Goal: Information Seeking & Learning: Learn about a topic

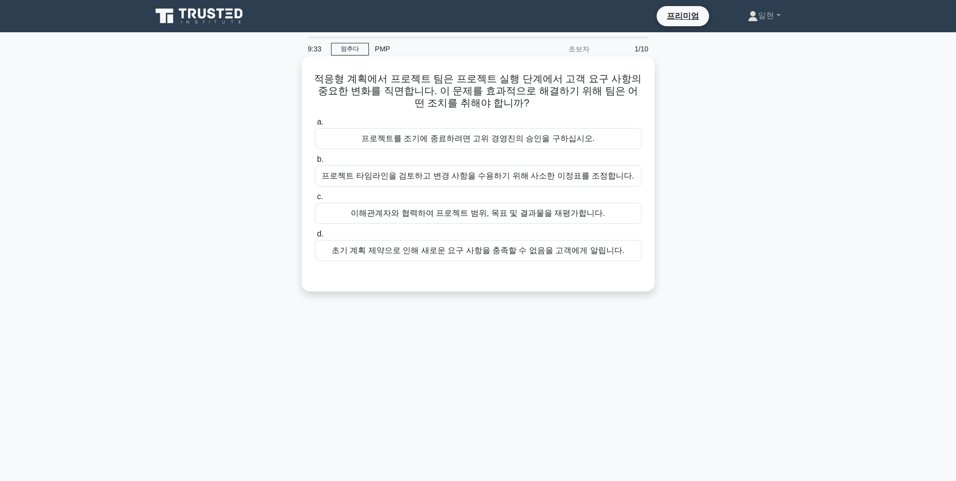
click at [552, 214] on div "이해관계자와 협력하여 프로젝트 범위, 목표 및 결과물을 재평가합니다." at bounding box center [478, 213] width 327 height 21
click at [315, 200] on input "c. 이해관계자와 협력하여 프로젝트 범위, 목표 및 결과물을 재평가합니다." at bounding box center [315, 197] width 0 height 7
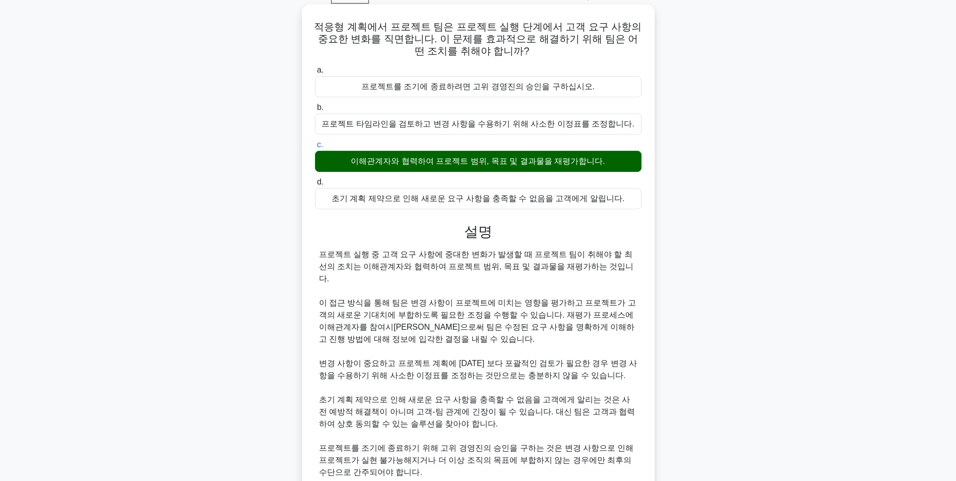
scroll to position [129, 0]
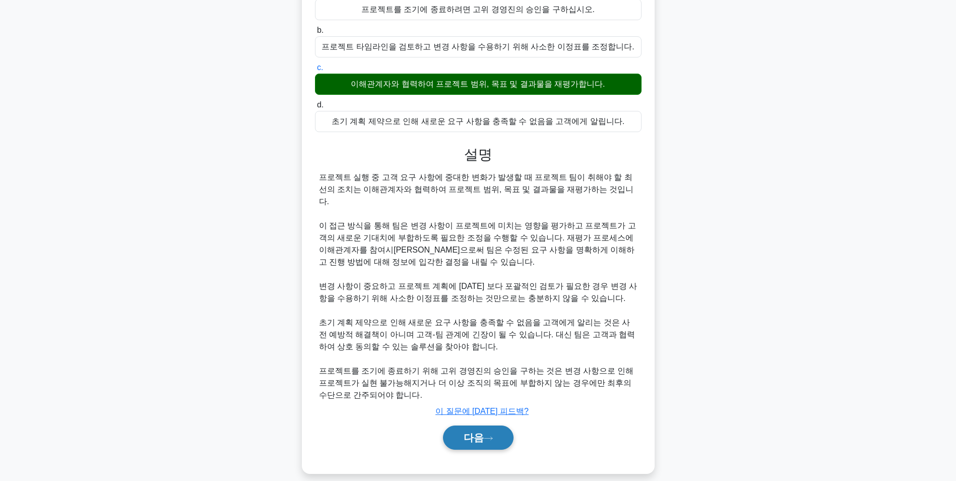
click at [465, 432] on font "다음" at bounding box center [474, 437] width 20 height 11
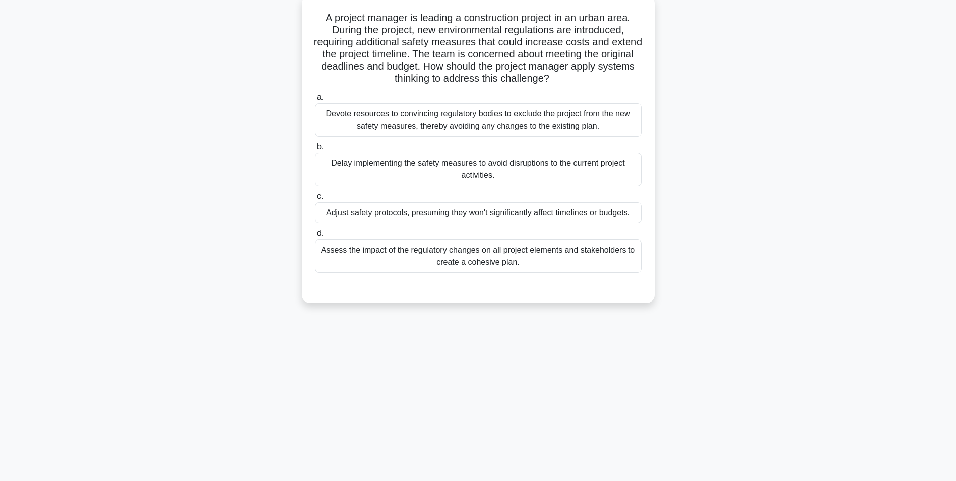
scroll to position [63, 0]
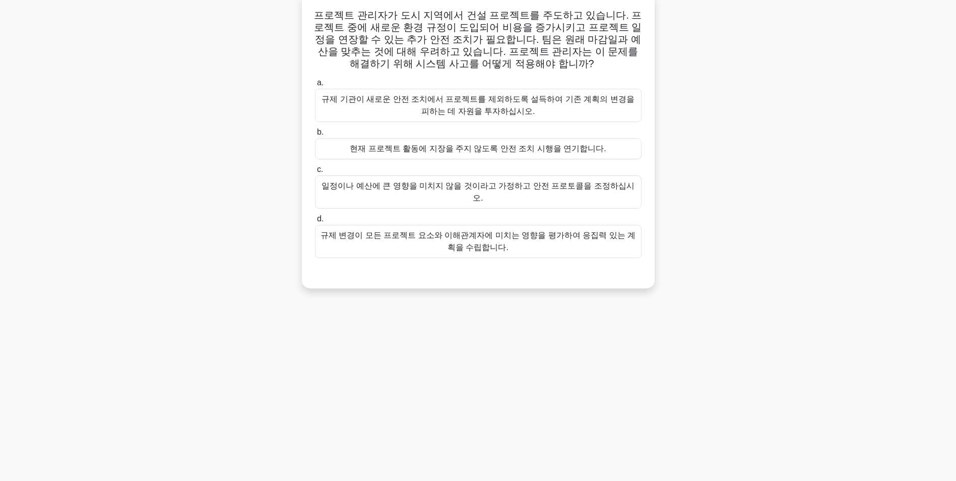
click at [508, 231] on div "규제 변경이 모든 프로젝트 요소와 이해관계자에 미치는 영향을 평가하여 응집력 있는 계획을 수립합니다." at bounding box center [478, 241] width 327 height 33
click at [315, 222] on input "d. 규제 변경이 모든 프로젝트 요소와 이해관계자에 미치는 영향을 평가하여 응집력 있는 계획을 수립합니다." at bounding box center [315, 219] width 0 height 7
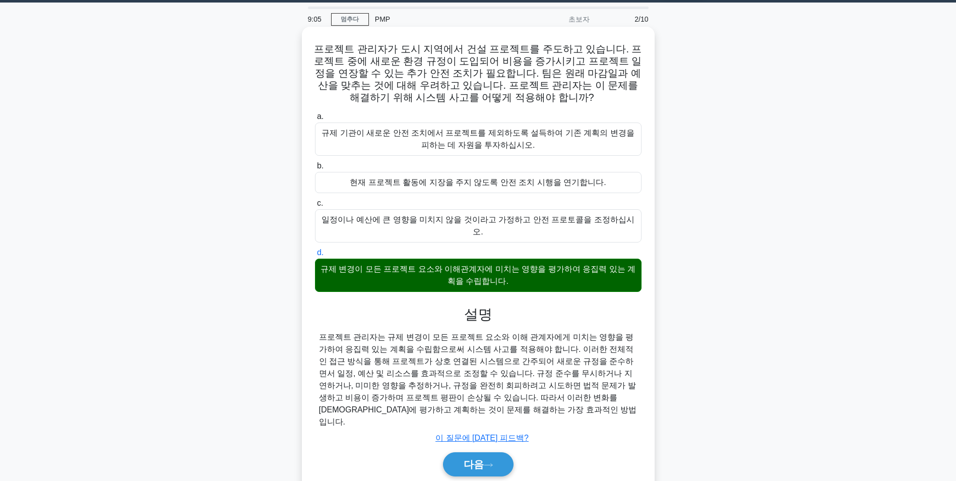
scroll to position [13, 0]
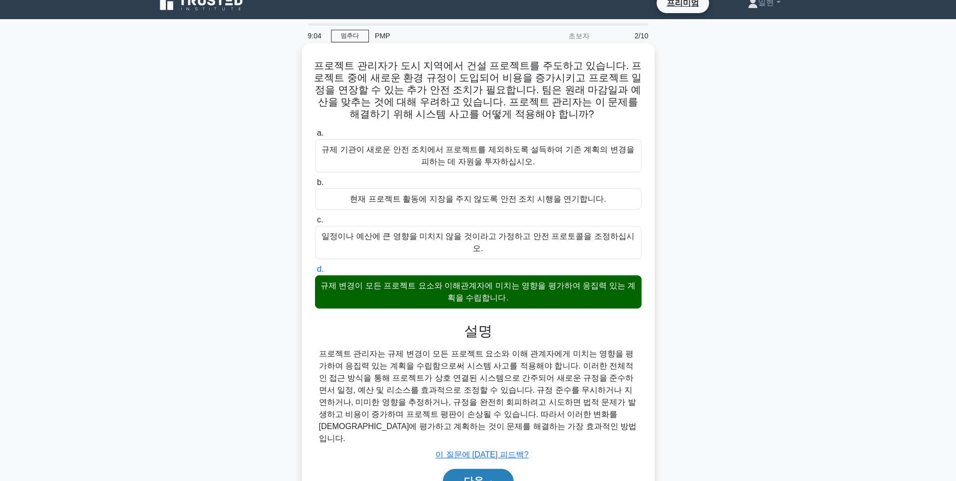
click at [484, 469] on button "다음" at bounding box center [478, 481] width 71 height 24
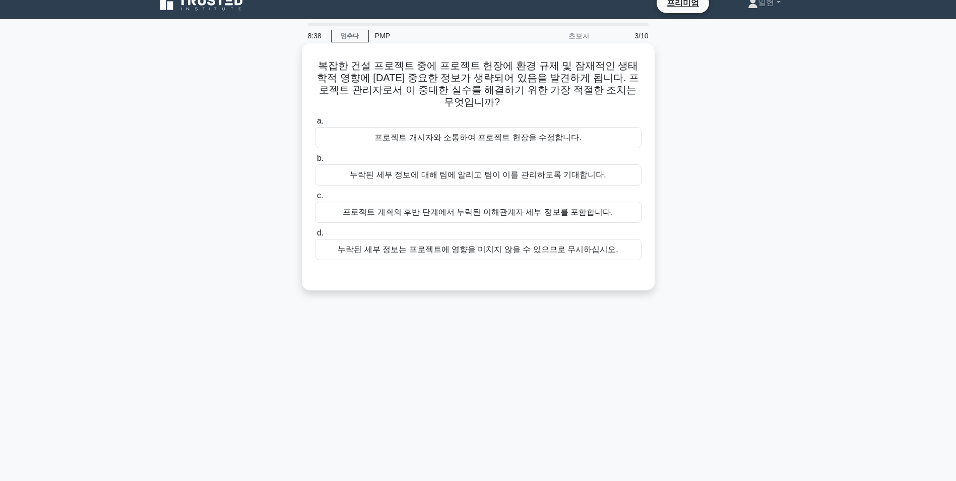
click at [498, 128] on div "프로젝트 개시자와 소통하여 프로젝트 헌장을 수정합니다." at bounding box center [478, 137] width 327 height 21
click at [315, 124] on input "a. 프로젝트 개시자와 소통하여 프로젝트 헌장을 수정합니다." at bounding box center [315, 121] width 0 height 7
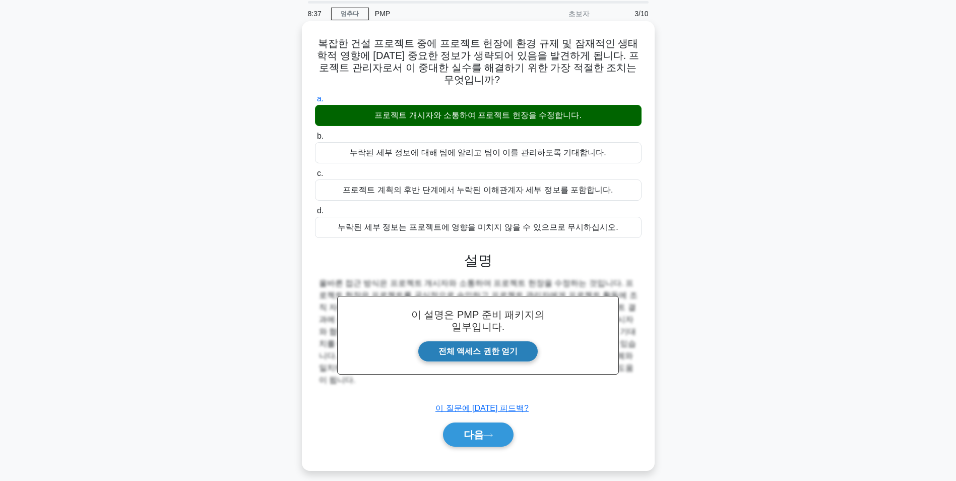
scroll to position [63, 0]
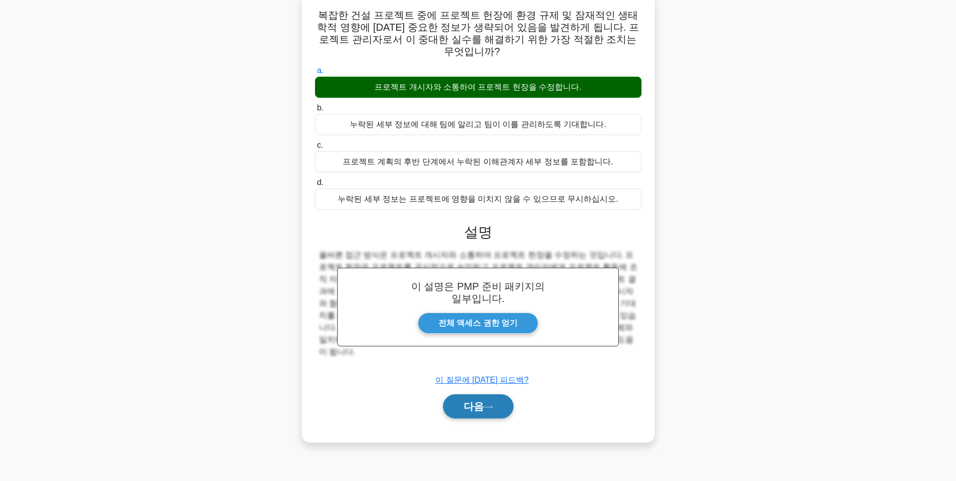
click at [474, 401] on font "다음" at bounding box center [474, 406] width 20 height 11
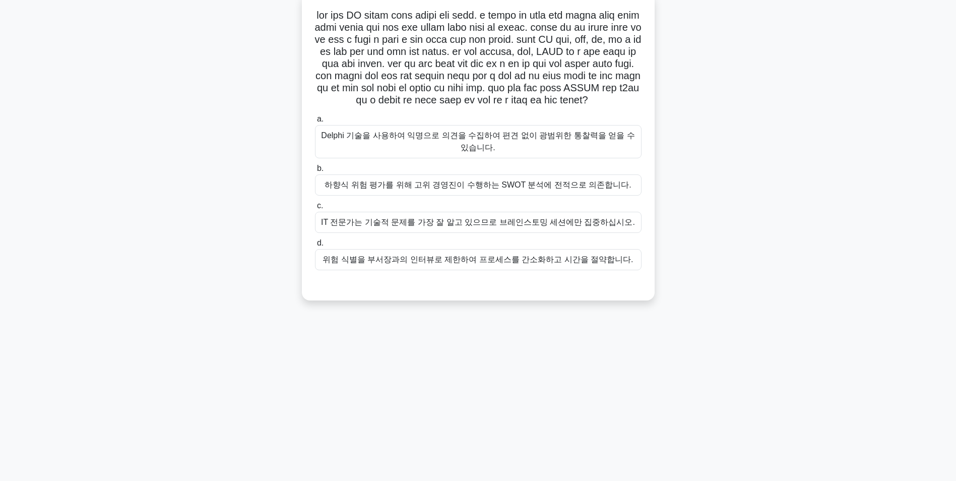
click at [511, 233] on div "IT 전문가는 기술적 문제를 가장 잘 알고 있으므로 브레인스토밍 세션에만 집중하십시오." at bounding box center [478, 222] width 327 height 21
click at [315, 209] on input "c. IT 전문가는 기술적 문제를 가장 잘 알고 있으므로 브레인스토밍 세션에만 집중하십시오." at bounding box center [315, 206] width 0 height 7
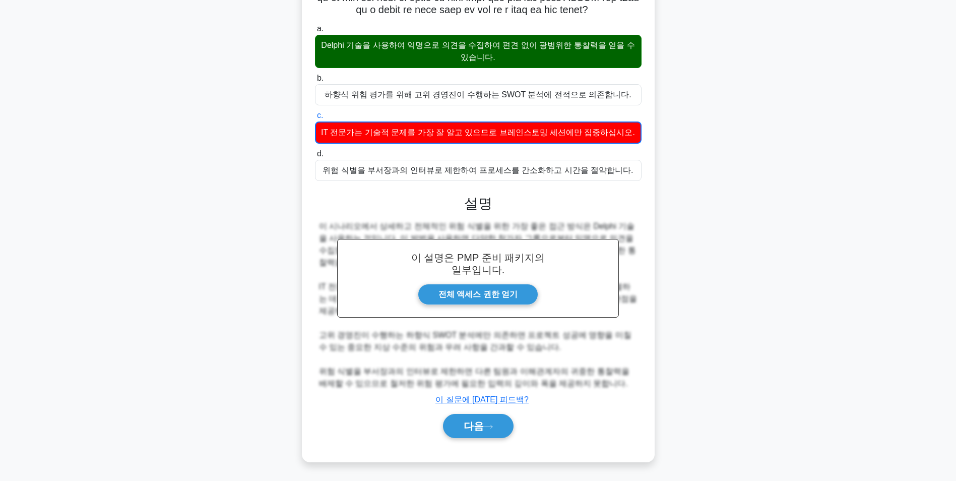
scroll to position [227, 0]
click at [498, 430] on button "다음" at bounding box center [478, 426] width 71 height 24
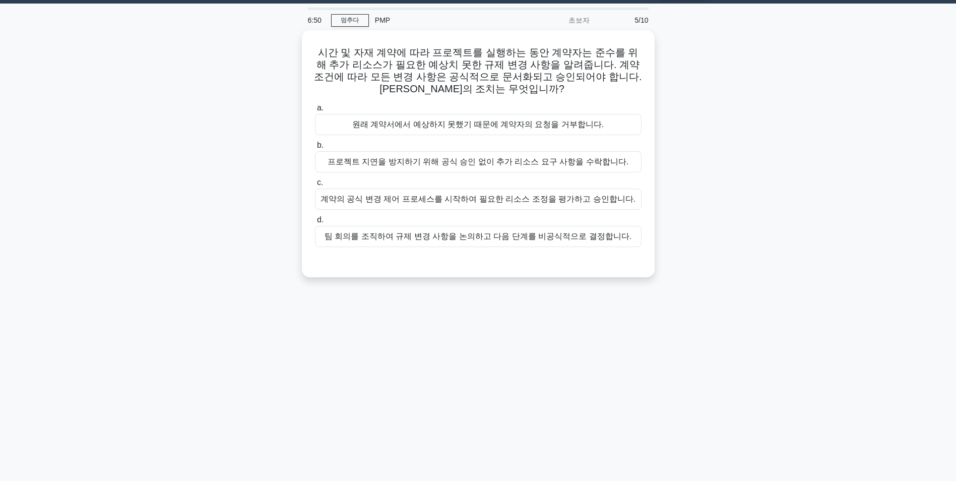
scroll to position [13, 0]
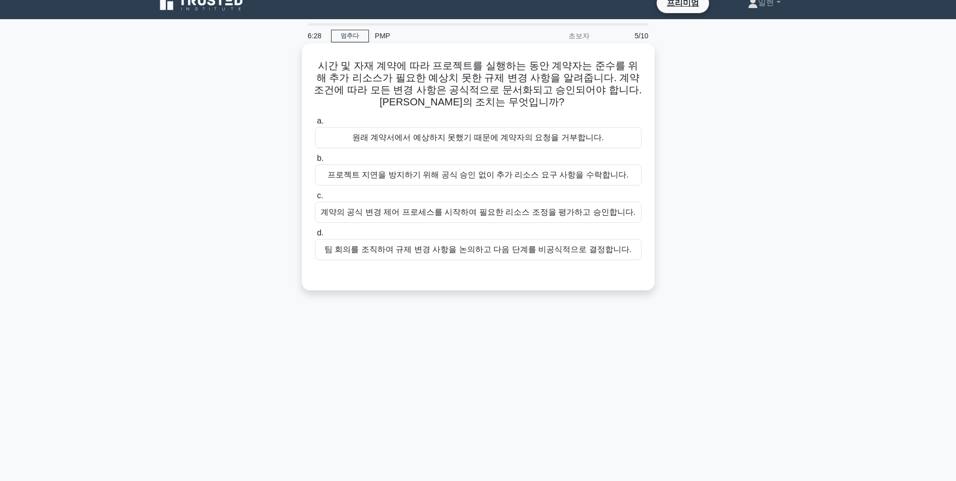
click at [538, 212] on div "계약의 공식 변경 제어 프로세스를 시작하여 필요한 리소스 조정을 평가하고 승인합니다." at bounding box center [478, 212] width 327 height 21
click at [315, 199] on input "c. 계약의 공식 변경 제어 프로세스를 시작하여 필요한 리소스 조정을 평가하고 승인합니다." at bounding box center [315, 196] width 0 height 7
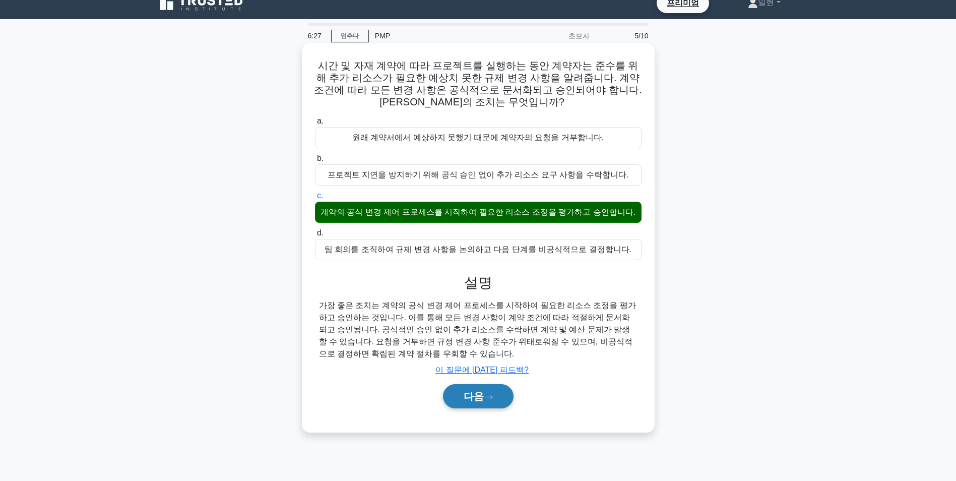
click at [466, 402] on font "다음" at bounding box center [474, 396] width 20 height 11
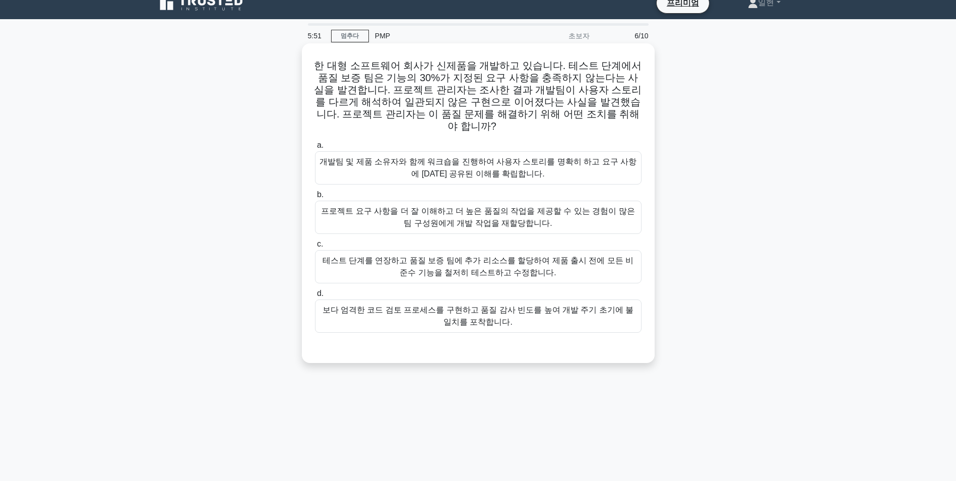
click at [504, 151] on div "개발팀 및 제품 소유자와 함께 워크숍을 진행하여 사용자 스토리를 명확히 하고 요구 사항에 [DATE] 공유된 이해를 확립합니다." at bounding box center [478, 167] width 327 height 33
click at [315, 149] on input "a. 개발팀 및 제품 소유자와 함께 워크숍을 진행하여 사용자 스토리를 명확히 하고 요구 사항에 [DATE] 공유된 이해를 확립합니다." at bounding box center [315, 145] width 0 height 7
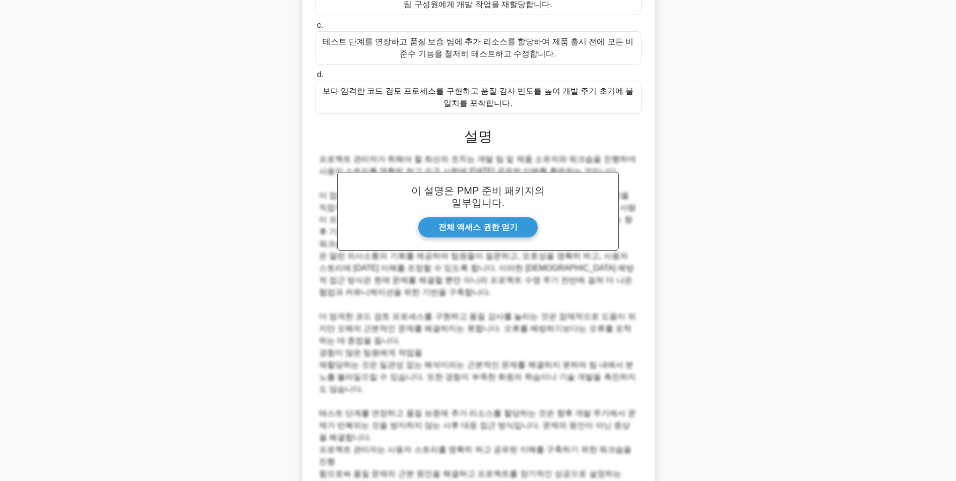
scroll to position [274, 0]
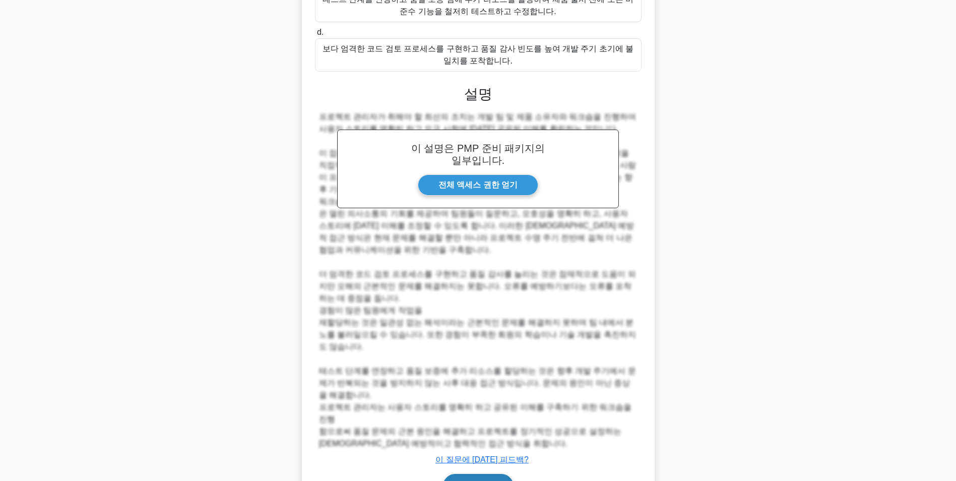
click at [474, 480] on font "다음" at bounding box center [474, 485] width 20 height 11
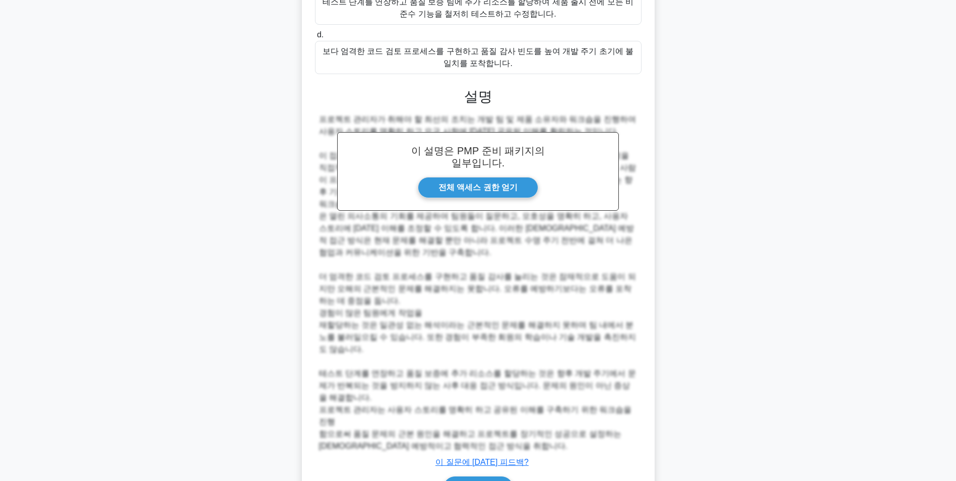
scroll to position [63, 0]
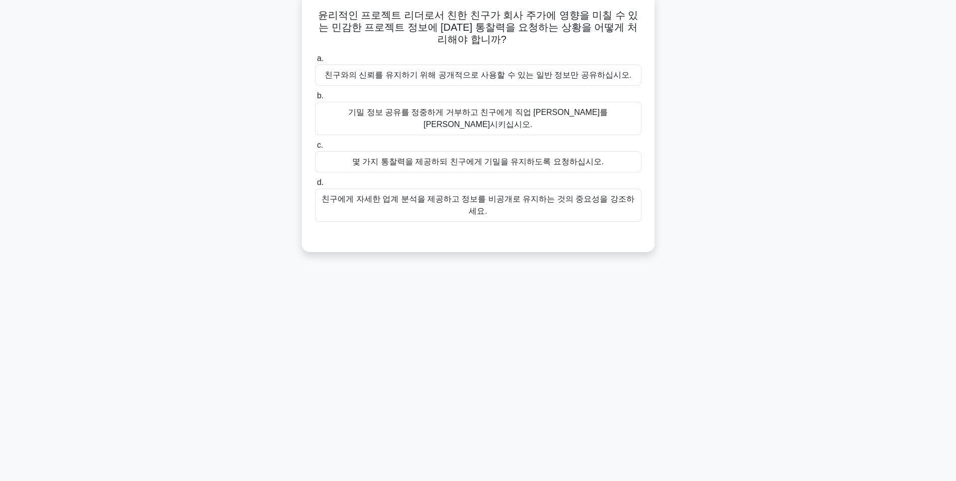
click at [518, 117] on div "기밀 정보 공유를 정중하게 거부하고 친구에게 직업 [PERSON_NAME]를 [PERSON_NAME]시키십시오." at bounding box center [478, 118] width 327 height 33
click at [315, 99] on input "b. 기밀 정보 공유를 정중하게 거부하고 친구에게 직업 [PERSON_NAME]를 [PERSON_NAME]시키십시오." at bounding box center [315, 96] width 0 height 7
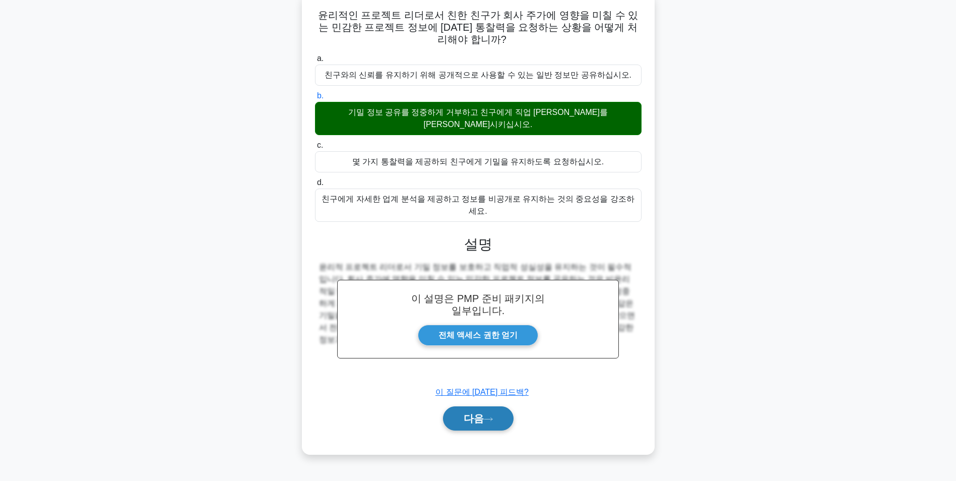
click at [469, 406] on button "다음" at bounding box center [478, 418] width 71 height 24
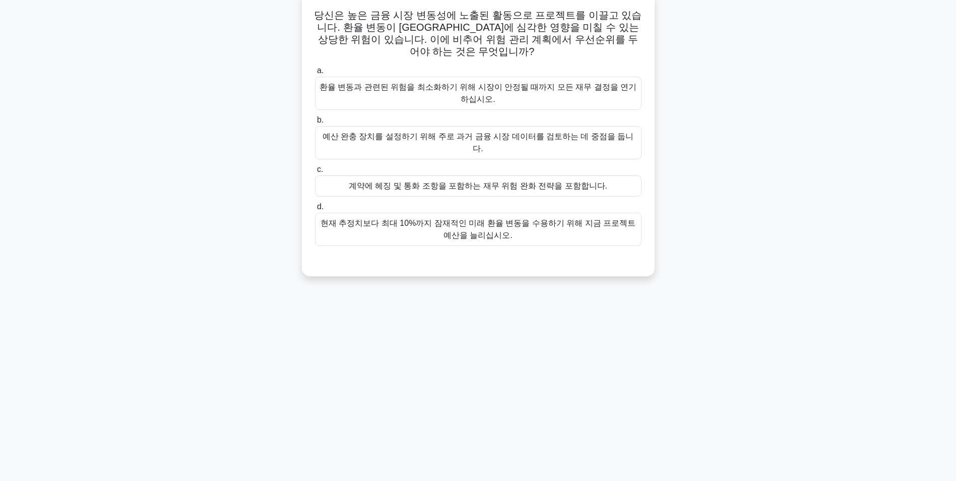
click at [528, 126] on div "예산 완충 장치를 설정하기 위해 주로 과거 금융 시장 데이터를 검토하는 데 중점을 둡니다." at bounding box center [478, 142] width 327 height 33
click at [315, 123] on input "b. 예산 완충 장치를 설정하기 위해 주로 과거 금융 시장 데이터를 검토하는 데 중점을 둡니다." at bounding box center [315, 120] width 0 height 7
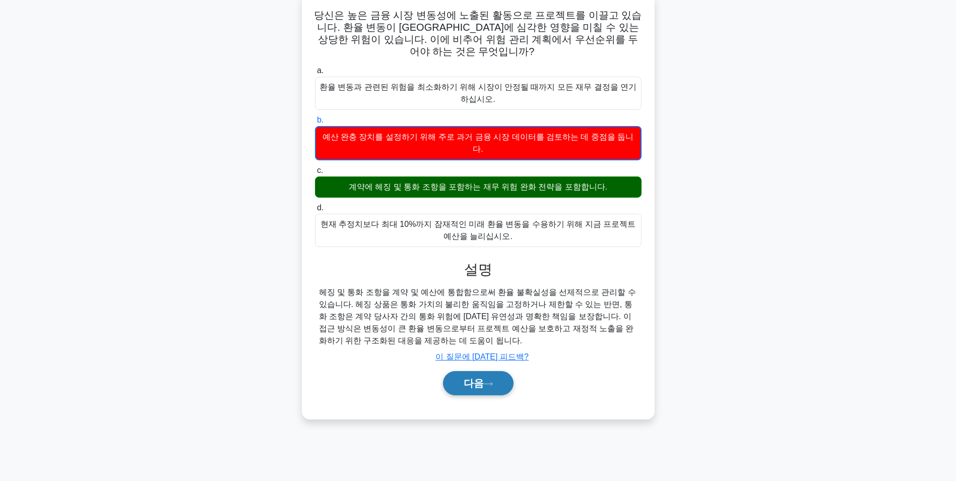
click at [493, 371] on button "다음" at bounding box center [478, 383] width 71 height 24
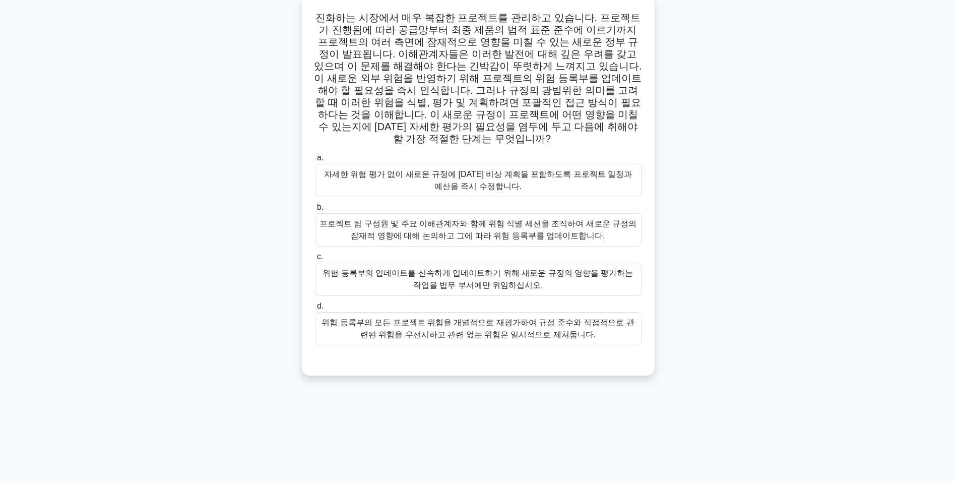
click at [826, 189] on main "4:29 멈추다 PMP 초보자 9/10 .spinner_0XTQ{변환-원점:중심; 애니메이션:spinner_y6GP .75초 선형 무한}@ke…" at bounding box center [478, 225] width 956 height 512
click at [585, 220] on div "프로젝트 팀 구성원 및 주요 이해관계자와 함께 위험 식별 세션을 조직하여 새로운 규정의 잠재적 영향에 대해 논의하고 그에 따라 위험 등록부를 …" at bounding box center [478, 227] width 327 height 33
click at [315, 208] on input "b. 프로젝트 팀 구성원 및 주요 이해관계자와 함께 위험 식별 세션을 조직하여 새로운 규정의 잠재적 영향에 대해 논의하고 그에 따라 위험 등록…" at bounding box center [315, 205] width 0 height 7
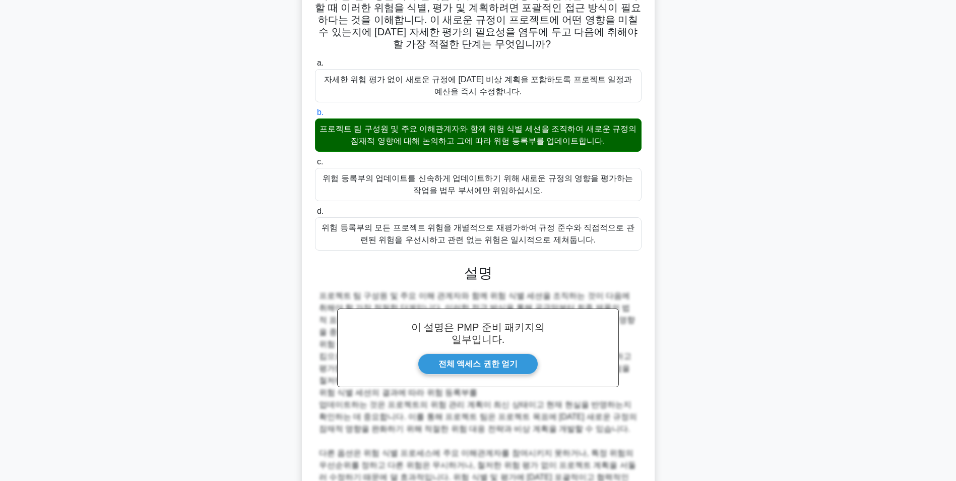
scroll to position [250, 0]
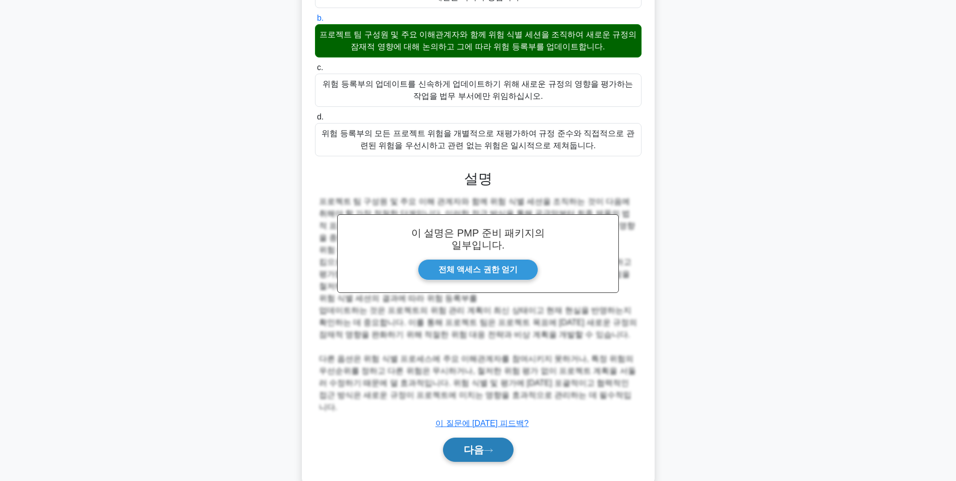
click at [471, 444] on font "다음" at bounding box center [474, 449] width 20 height 11
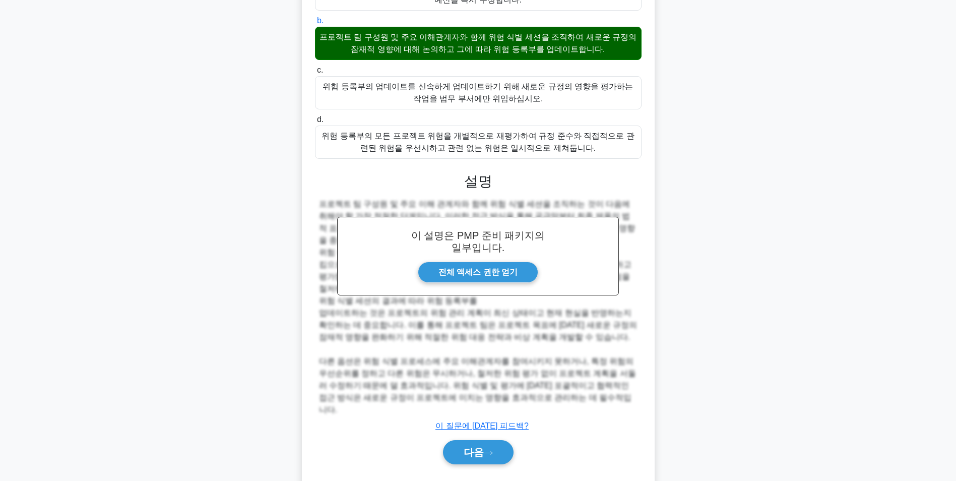
scroll to position [63, 0]
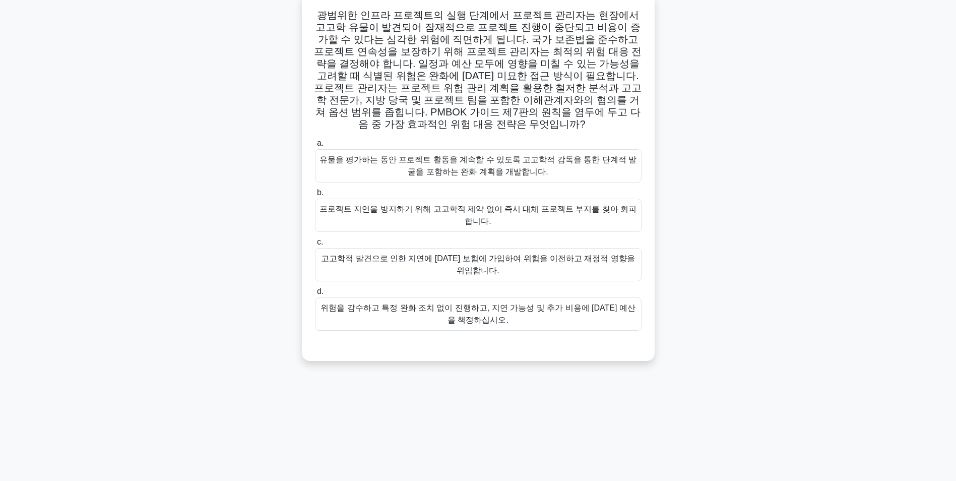
click at [484, 152] on div "유물을 평가하는 동안 프로젝트 활동을 계속할 수 있도록 고고학적 감독을 통한 단계적 발굴을 포함하는 완화 계획을 개발합니다." at bounding box center [478, 165] width 327 height 33
click at [315, 147] on input "a. 유물을 평가하는 동안 프로젝트 활동을 계속할 수 있도록 고고학적 감독을 통한 단계적 발굴을 포함하는 완화 계획을 개발합니다." at bounding box center [315, 143] width 0 height 7
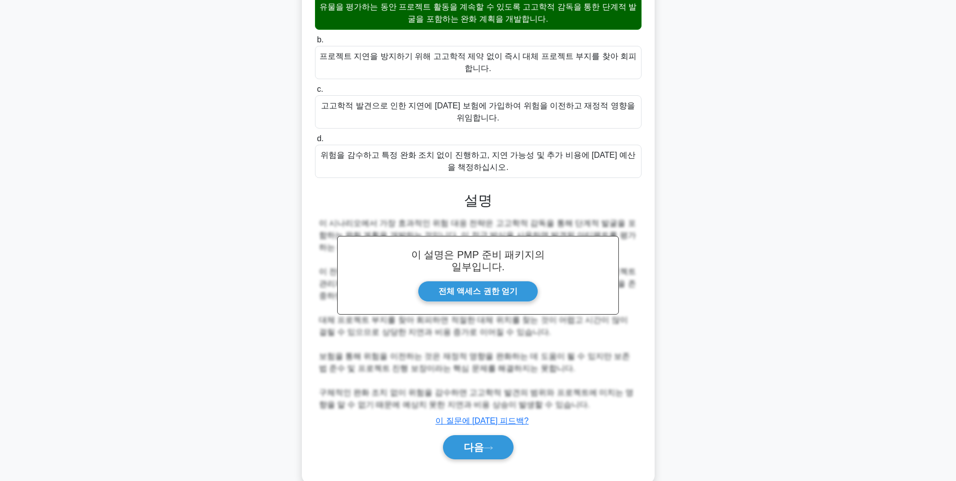
scroll to position [226, 0]
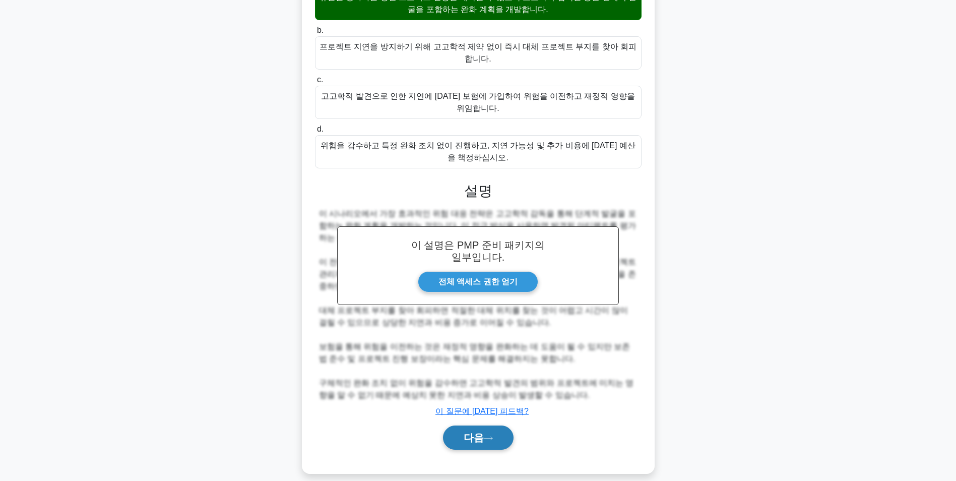
click at [487, 435] on icon at bounding box center [488, 438] width 9 height 6
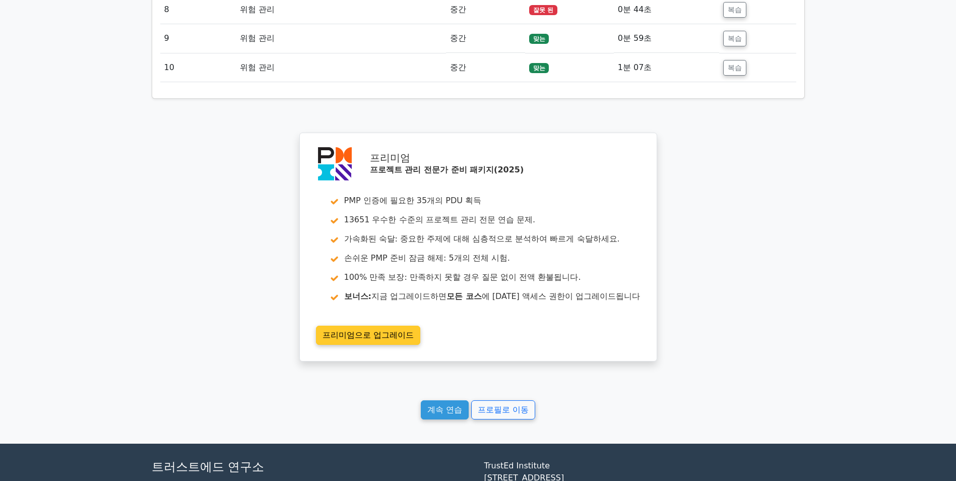
scroll to position [1671, 0]
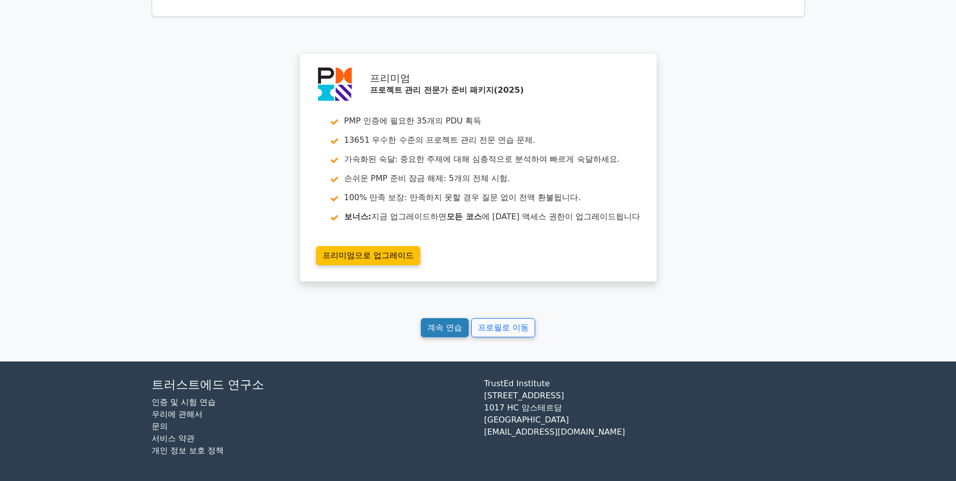
click at [435, 332] on link "계속 연습" at bounding box center [445, 327] width 48 height 19
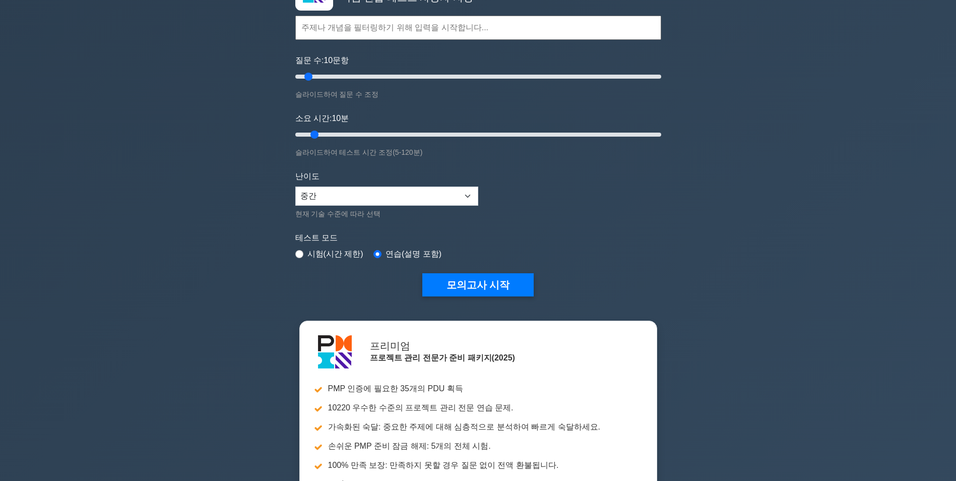
scroll to position [101, 0]
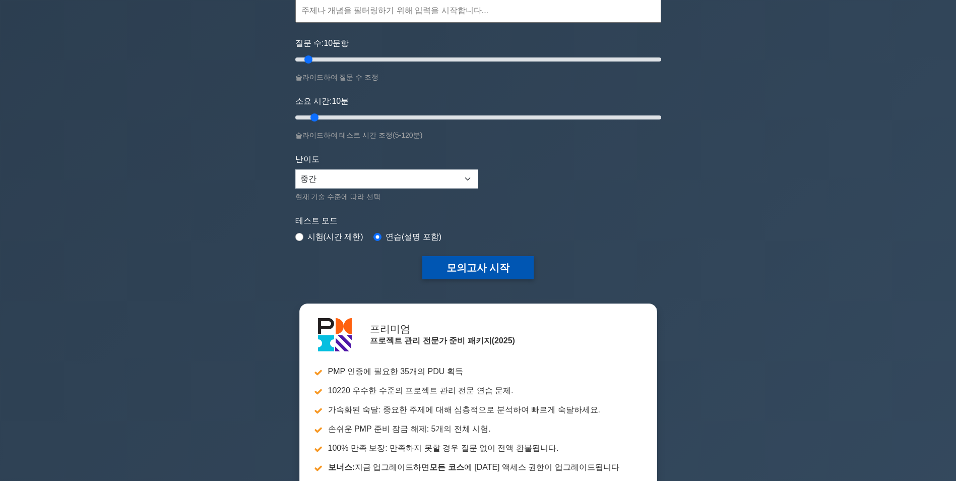
click at [484, 270] on button "모의고사 시작" at bounding box center [478, 267] width 112 height 23
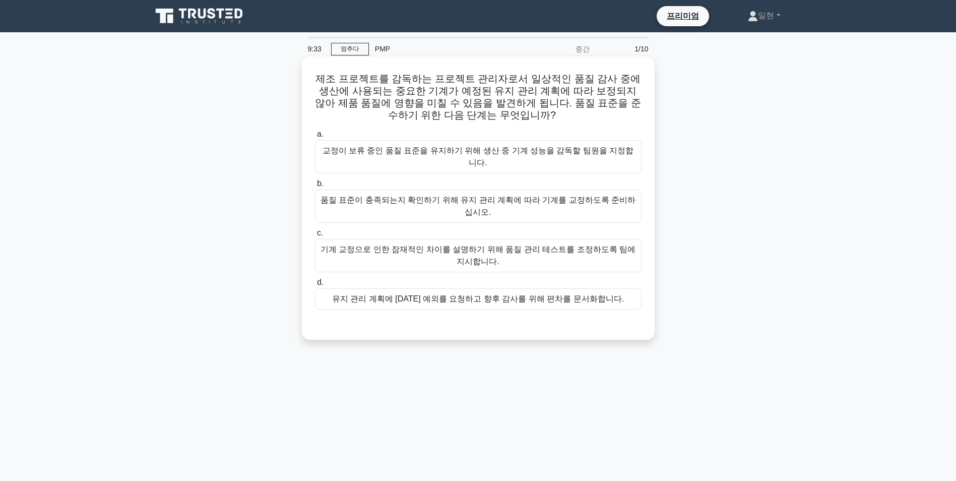
click at [570, 239] on div "기계 교정으로 인한 잠재적인 차이를 설명하기 위해 품질 관리 테스트를 조정하도록 팀에 지시합니다." at bounding box center [478, 255] width 327 height 33
click at [315, 232] on input "c. 기계 교정으로 인한 잠재적인 차이를 설명하기 위해 품질 관리 테스트를 조정하도록 팀에 지시합니다." at bounding box center [315, 233] width 0 height 7
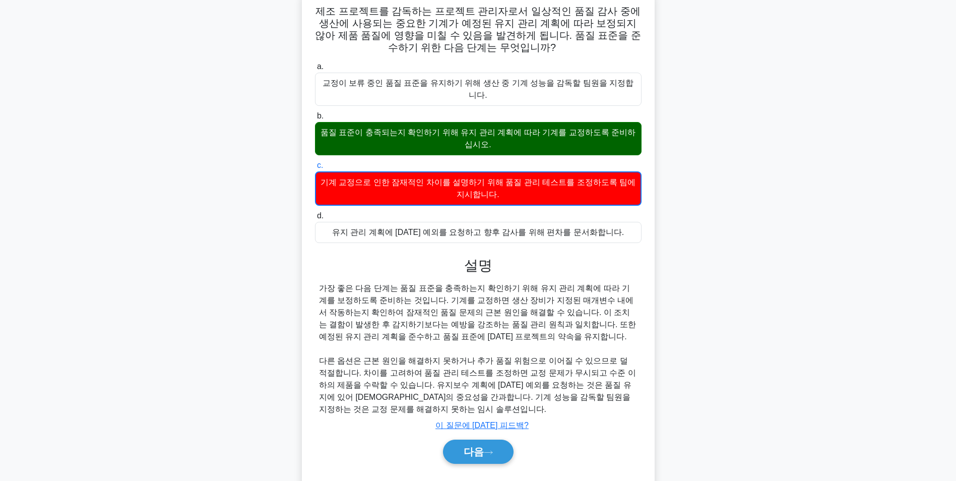
scroll to position [70, 0]
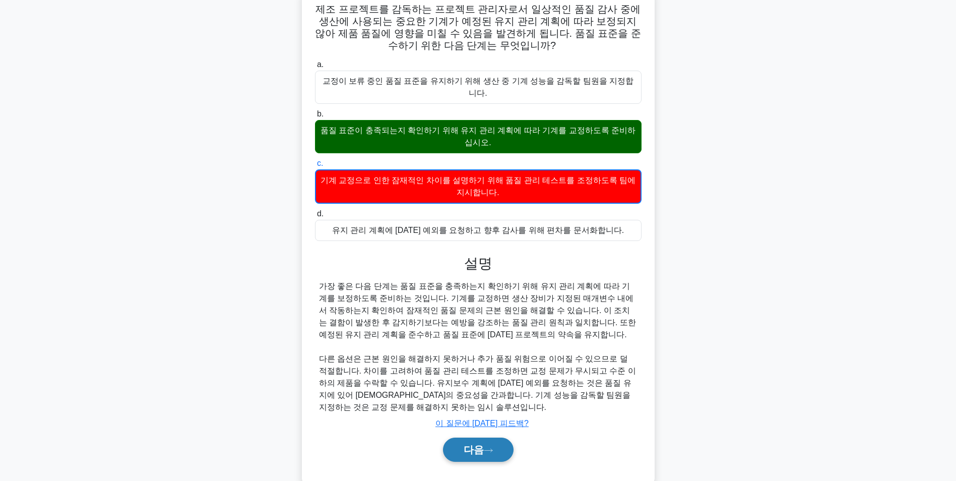
click at [490, 448] on icon at bounding box center [488, 451] width 9 height 6
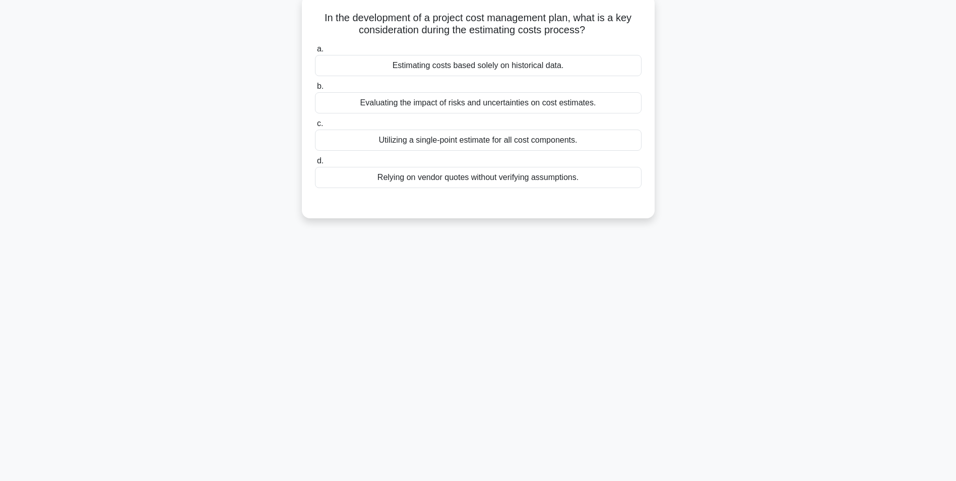
scroll to position [63, 0]
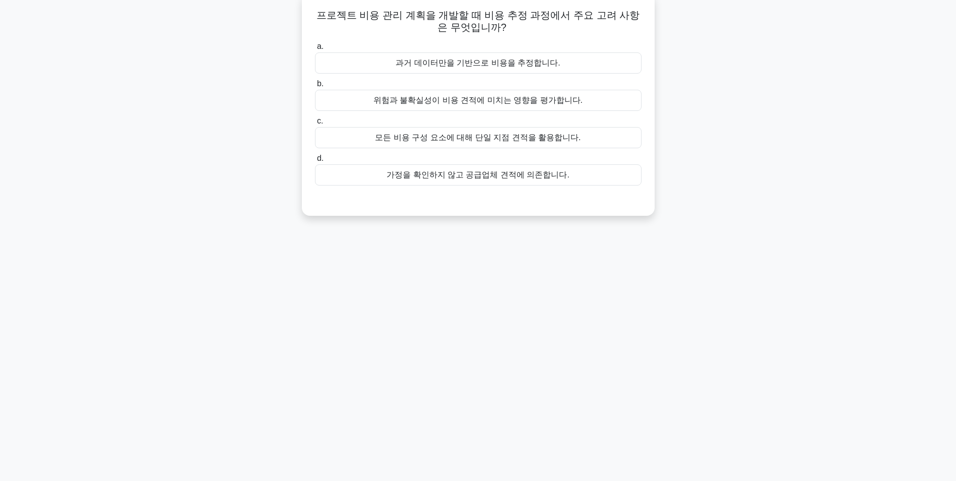
click at [475, 101] on div "위험과 불확실성이 비용 견적에 미치는 영향을 평가합니다." at bounding box center [478, 100] width 327 height 21
click at [315, 87] on input "b. 위험과 불확실성이 비용 견적에 미치는 영향을 평가합니다." at bounding box center [315, 84] width 0 height 7
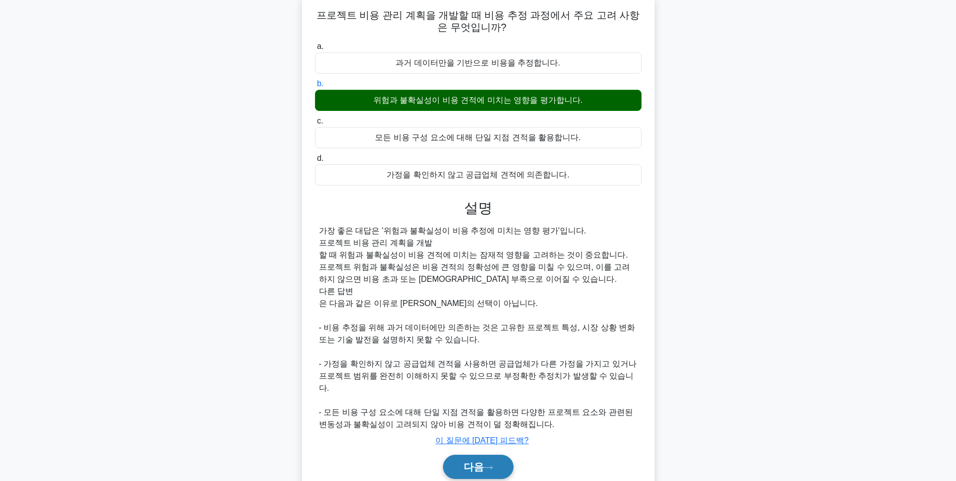
click at [484, 465] on icon at bounding box center [488, 468] width 9 height 6
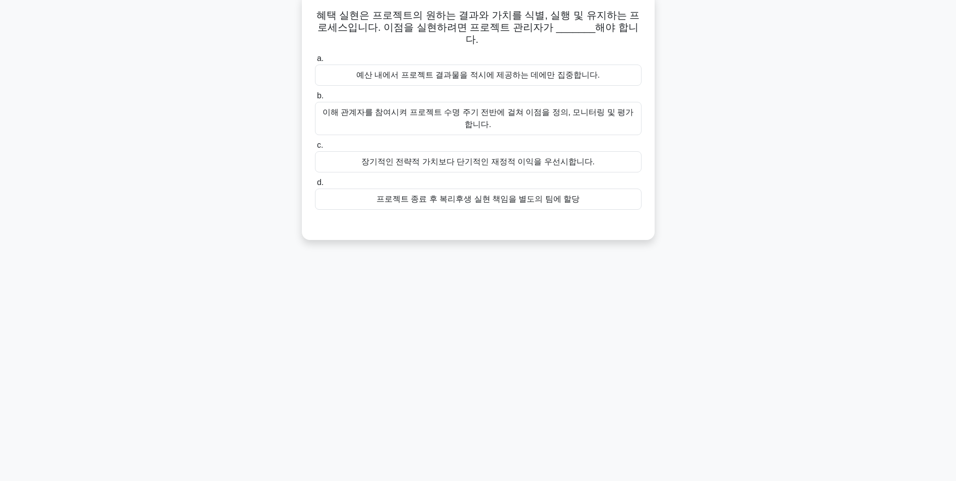
click at [607, 102] on div "이해 관계자를 참여시켜 프로젝트 수명 주기 전반에 걸쳐 이점을 정의, 모니터링 및 평가합니다." at bounding box center [478, 118] width 327 height 33
click at [315, 99] on input "b. 이해 관계자를 참여시켜 프로젝트 수명 주기 전반에 걸쳐 이점을 정의, 모니터링 및 평가합니다." at bounding box center [315, 96] width 0 height 7
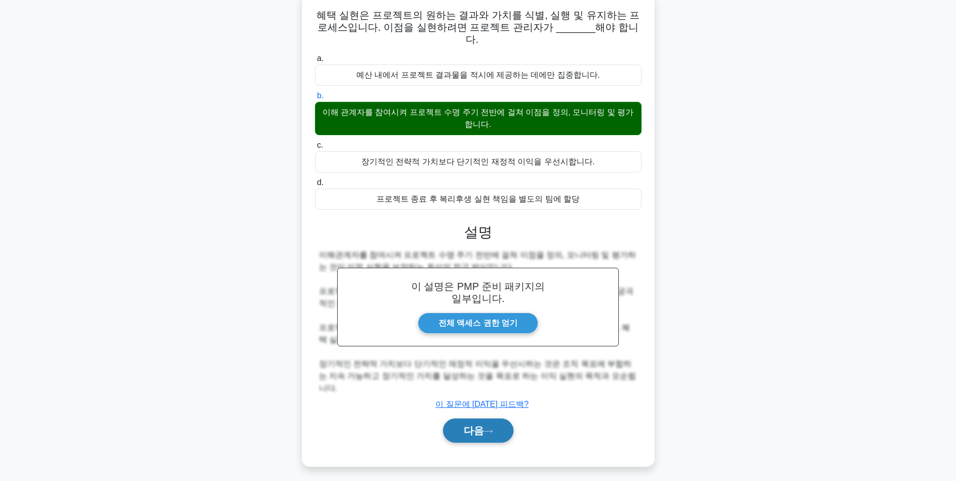
click at [490, 428] on icon at bounding box center [488, 431] width 9 height 6
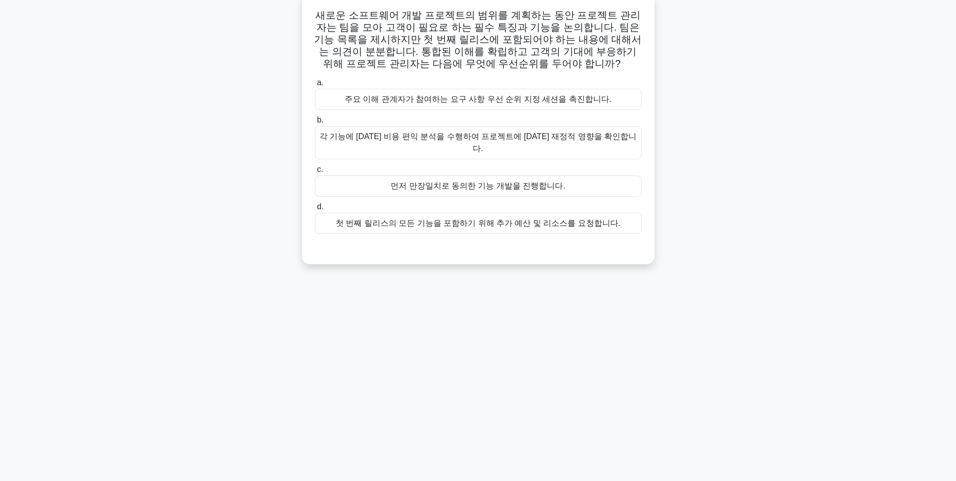
click at [515, 136] on div "각 기능에 대한 비용 편익 분석을 수행하여 프로젝트에 대한 재정적 영향을 확인합니다." at bounding box center [478, 142] width 327 height 33
click at [315, 123] on input "b. 각 기능에 대한 비용 편익 분석을 수행하여 프로젝트에 대한 재정적 영향을 확인합니다." at bounding box center [315, 120] width 0 height 7
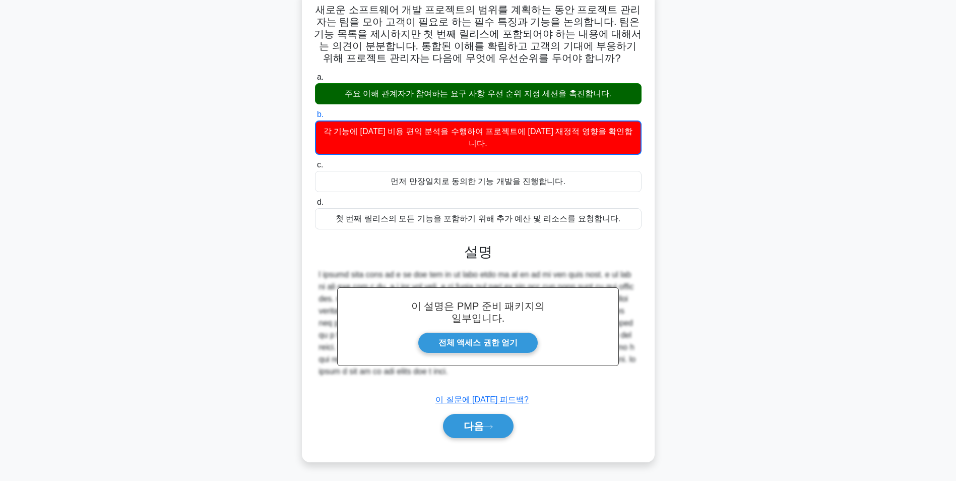
scroll to position [118, 0]
click at [490, 426] on icon at bounding box center [488, 427] width 9 height 6
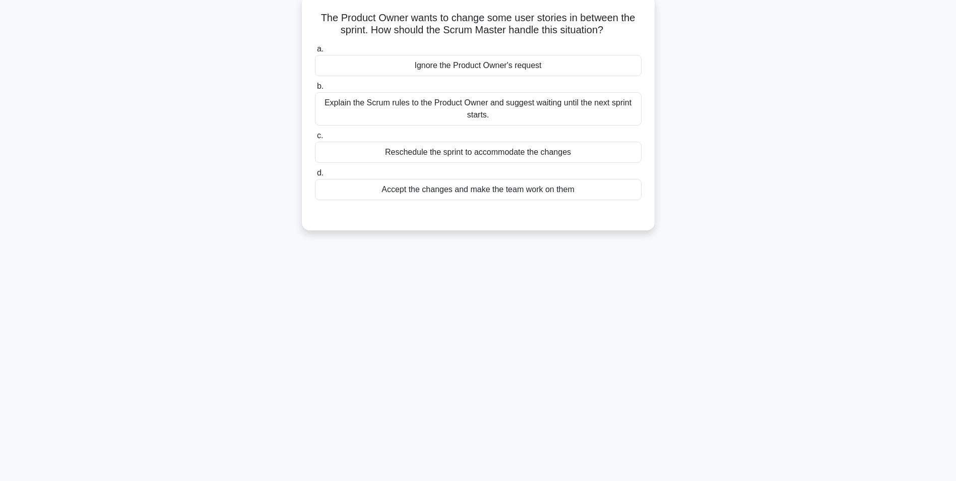
scroll to position [63, 0]
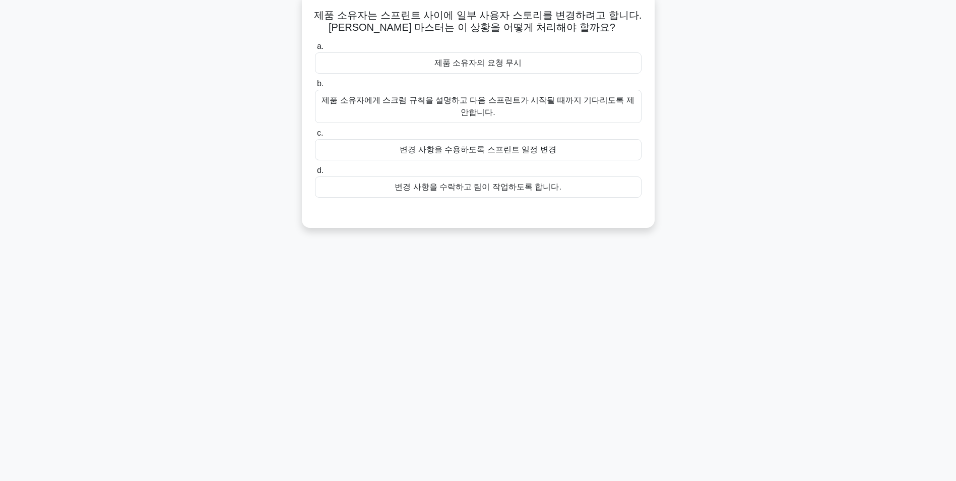
click at [461, 107] on div "제품 소유자에게 스크럼 규칙을 설명하고 다음 스프린트가 시작될 때까지 기다리도록 제안합니다." at bounding box center [478, 106] width 327 height 33
click at [315, 87] on input "b. 제품 소유자에게 스크럼 규칙을 설명하고 다음 스프린트가 시작될 때까지 기다리도록 제안합니다." at bounding box center [315, 84] width 0 height 7
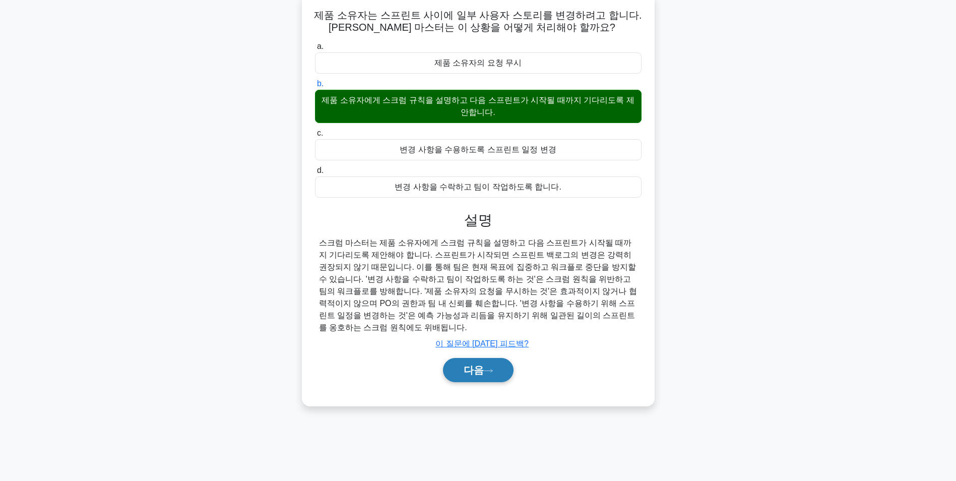
click at [487, 387] on div "제품 소유자는 스프린트 사이에 일부 사용자 스토리를 변경하려고 합니다. 스크럼 마스터는 이 상황을 어떻게 처리해야 할까요? .spinner_0…" at bounding box center [478, 199] width 345 height 405
click at [481, 364] on font "다음" at bounding box center [474, 369] width 20 height 11
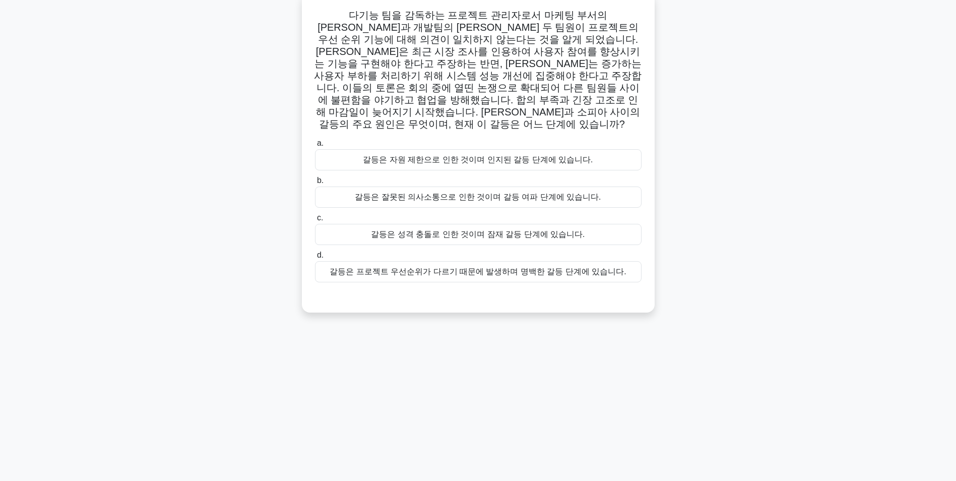
click at [566, 261] on div "갈등은 프로젝트 우선순위가 다르기 때문에 발생하며 명백한 갈등 단계에 있습니다." at bounding box center [478, 271] width 327 height 21
click at [315, 257] on input "d. 갈등은 프로젝트 우선순위가 다르기 때문에 발생하며 명백한 갈등 단계에 있습니다." at bounding box center [315, 255] width 0 height 7
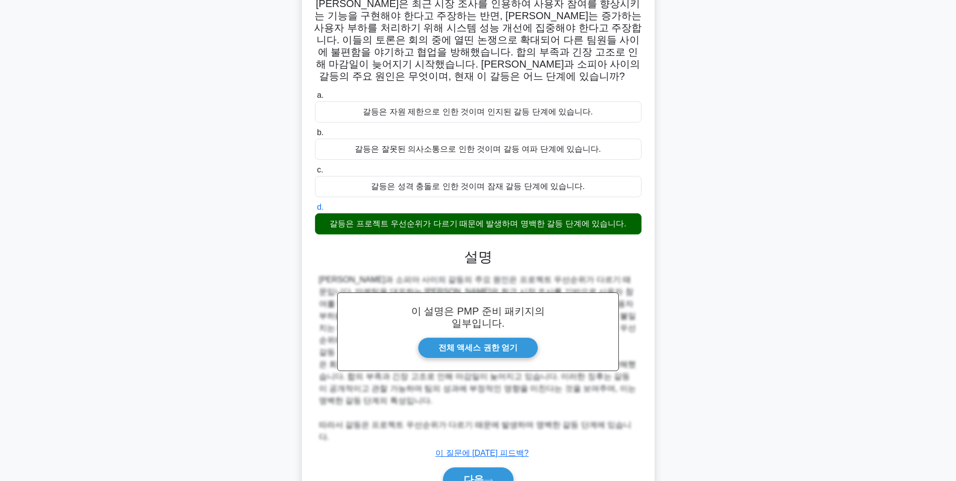
scroll to position [129, 0]
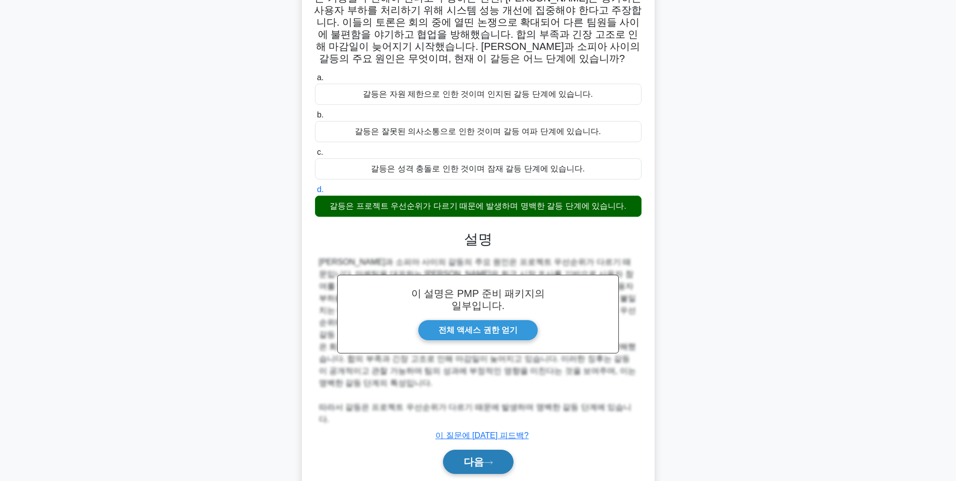
click at [488, 450] on button "다음" at bounding box center [478, 462] width 71 height 24
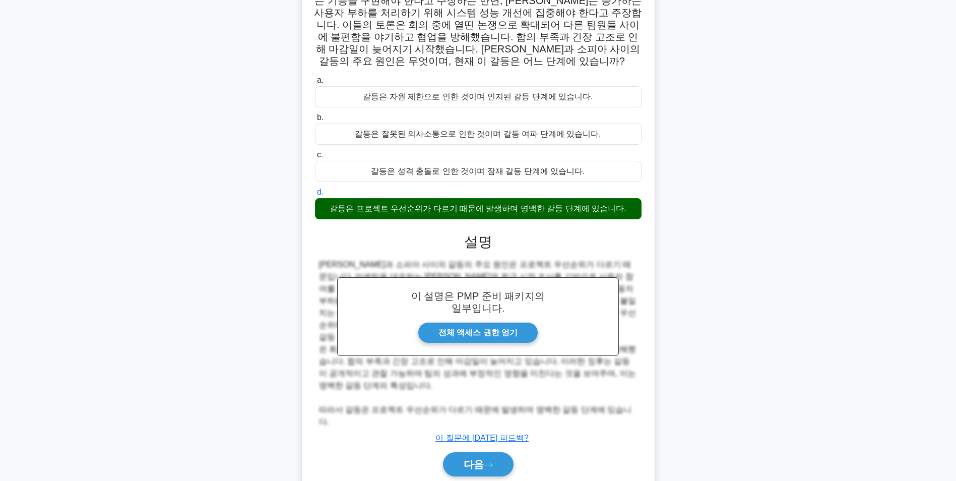
scroll to position [63, 0]
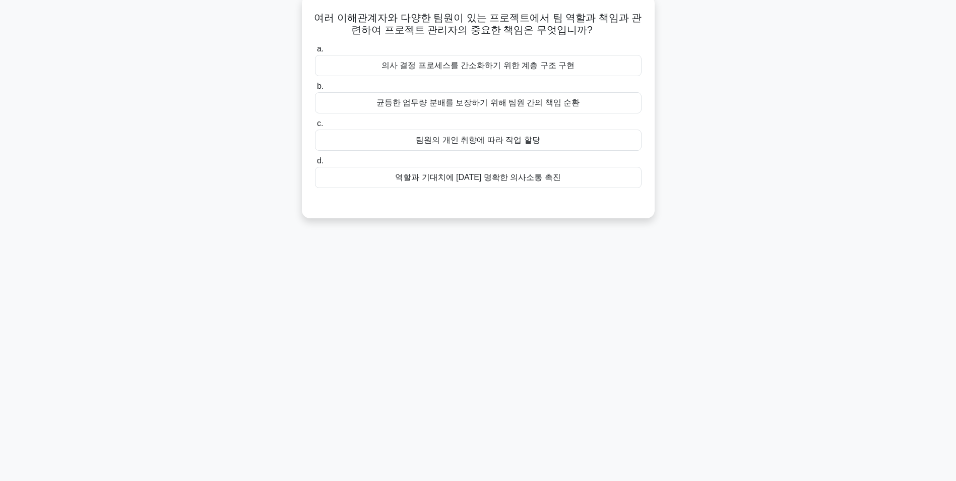
click at [534, 334] on div "2:12 멈추다 PMP 중간 7/10 여러 이해관계자와 다양한 팀원이 있는 프로젝트에서 팀 역할과 책임과 관련하여 프로젝트 관리자의 중요한 책…" at bounding box center [478, 225] width 665 height 504
click at [518, 180] on div "역할과 기대치에 대한 명확한 의사소통 촉진" at bounding box center [478, 174] width 327 height 21
click at [315, 162] on input "d. 역할과 기대치에 대한 명확한 의사소통 촉진" at bounding box center [315, 158] width 0 height 7
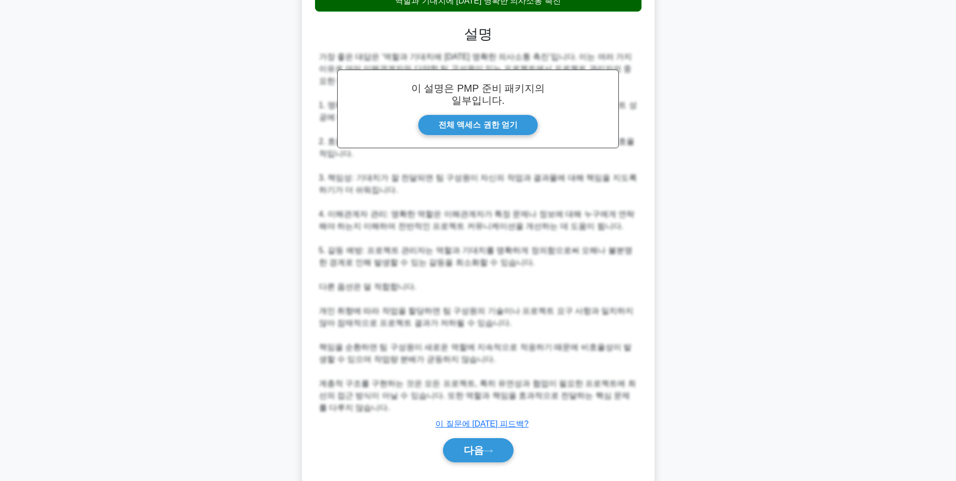
scroll to position [250, 0]
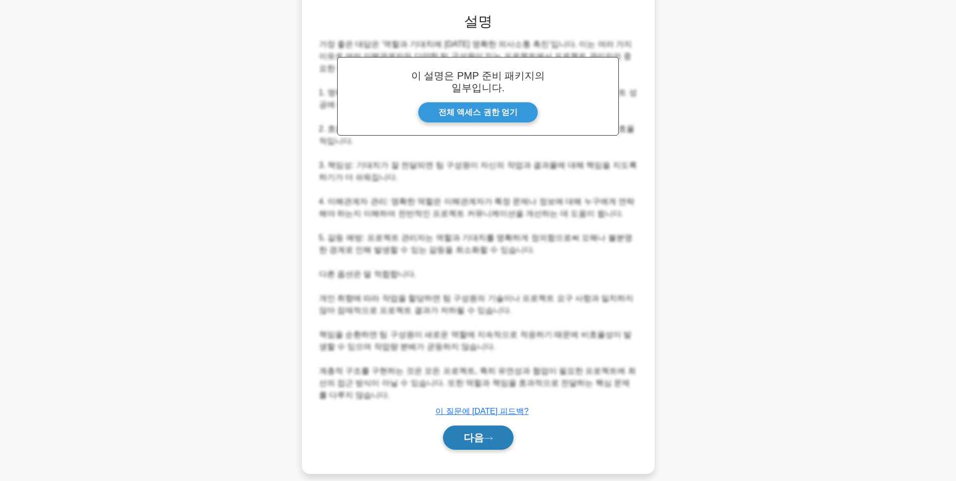
click at [485, 430] on button "다음" at bounding box center [478, 437] width 71 height 24
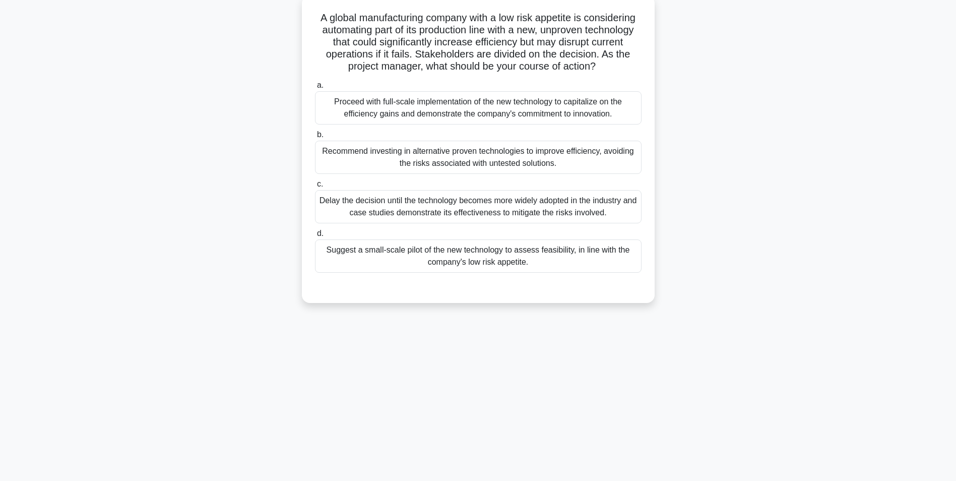
scroll to position [63, 0]
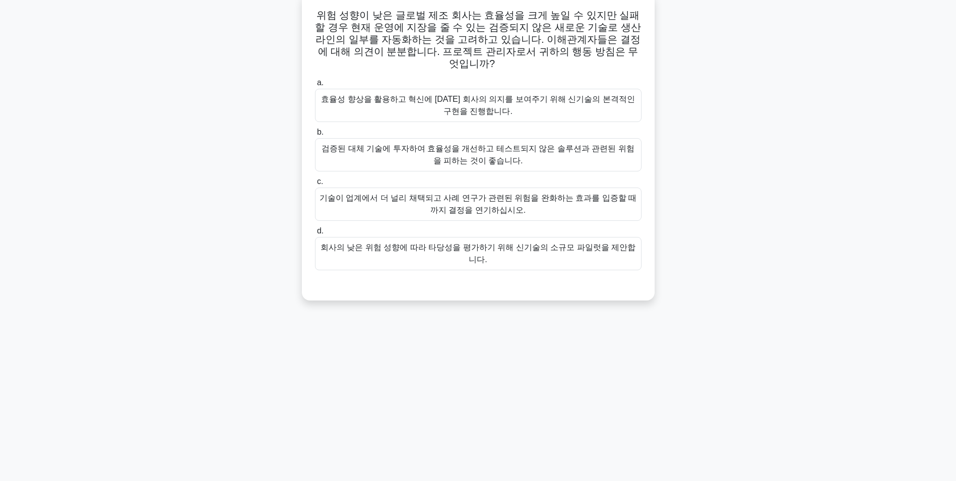
click at [488, 146] on div "검증된 대체 기술에 투자하여 효율성을 개선하고 테스트되지 않은 솔루션과 관련된 위험을 피하는 것이 좋습니다." at bounding box center [478, 154] width 327 height 33
click at [315, 136] on input "b. 검증된 대체 기술에 투자하여 효율성을 개선하고 테스트되지 않은 솔루션과 관련된 위험을 피하는 것이 좋습니다." at bounding box center [315, 132] width 0 height 7
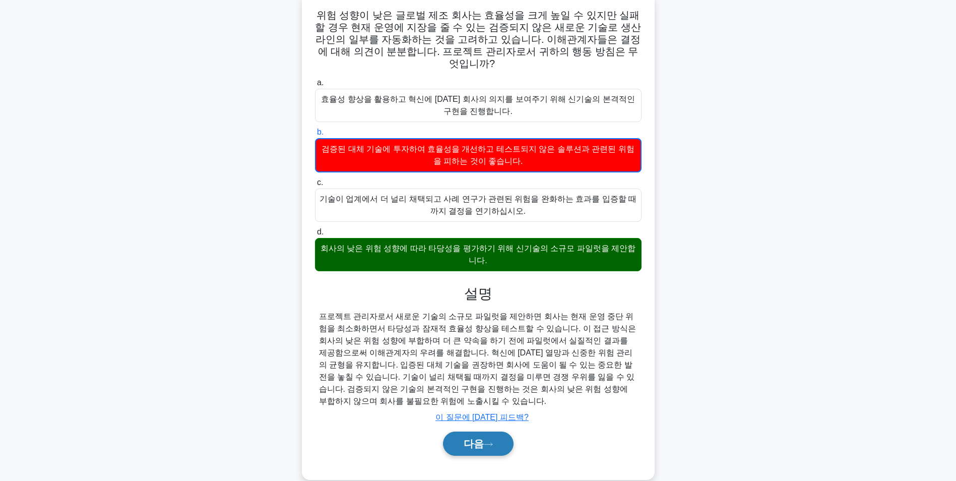
click at [461, 431] on button "다음" at bounding box center [478, 443] width 71 height 24
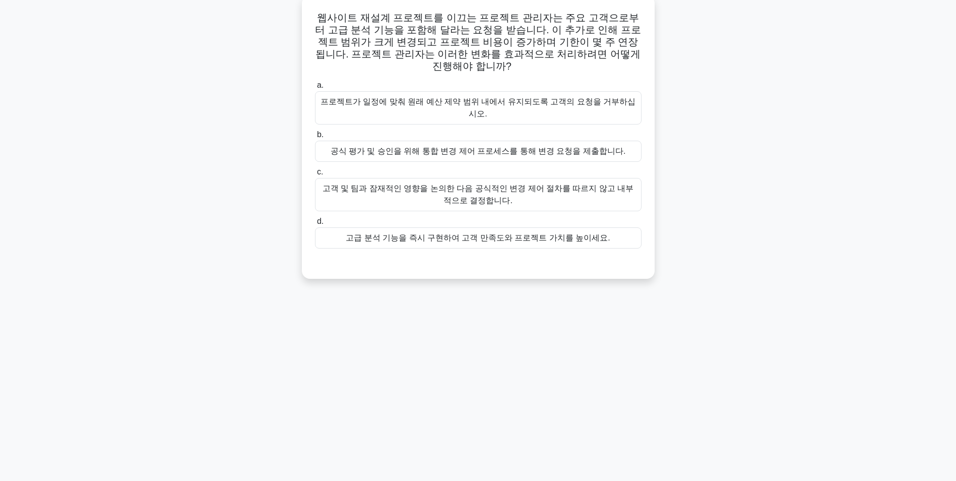
click at [419, 346] on div "0:13 멈추다 PMP 중간 9/10 웹사이트 재설계 프로젝트를 이끄는 프로젝트 관리자는 주요 고객으로부터 고급 분석 기능을 포함해 달라는 요…" at bounding box center [478, 225] width 665 height 504
